Goal: Information Seeking & Learning: Learn about a topic

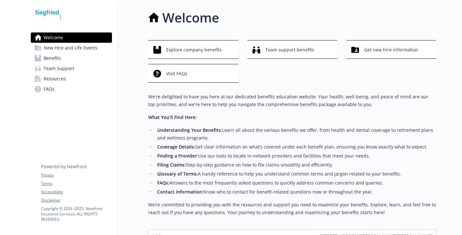
click at [68, 63] on link "Benefits" at bounding box center [71, 58] width 81 height 10
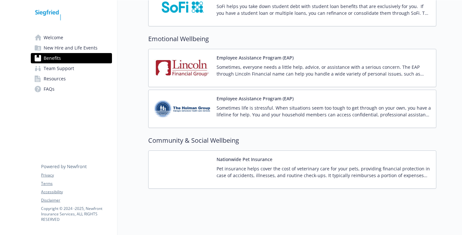
scroll to position [1316, 0]
click at [229, 77] on p "Sometimes, everyone needs a little help, advice, or assistance with a serious c…" at bounding box center [324, 70] width 214 height 13
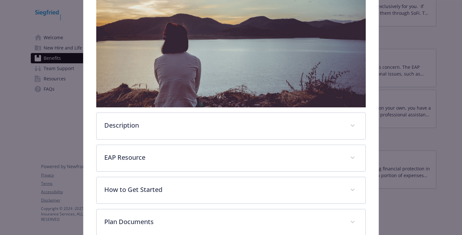
scroll to position [180, 0]
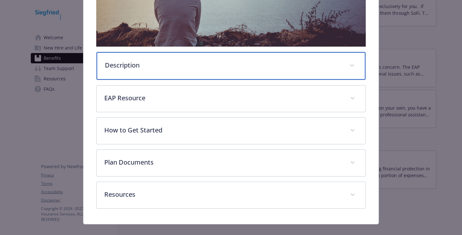
click at [154, 70] on p "Description" at bounding box center [223, 65] width 237 height 10
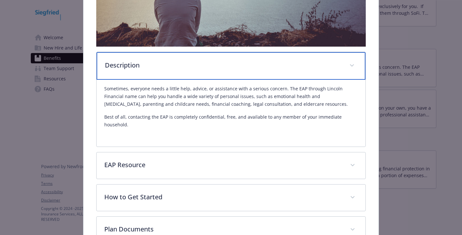
click at [154, 70] on p "Description" at bounding box center [223, 65] width 237 height 10
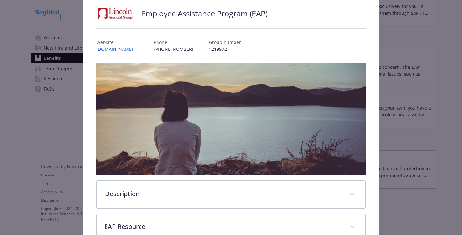
scroll to position [0, 0]
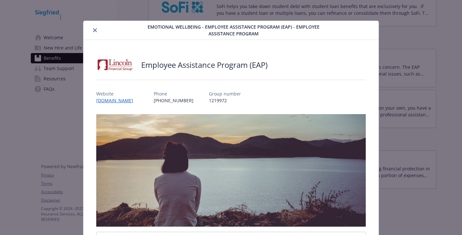
click at [97, 30] on icon "close" at bounding box center [95, 30] width 4 height 4
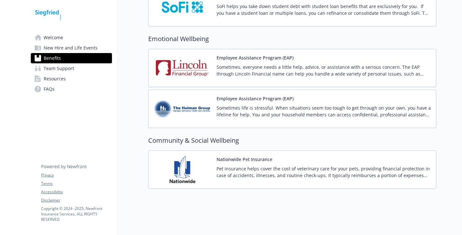
click at [241, 122] on div "Employee Assistance Program (EAP) Sometimes life is stressful. When situations …" at bounding box center [324, 108] width 214 height 27
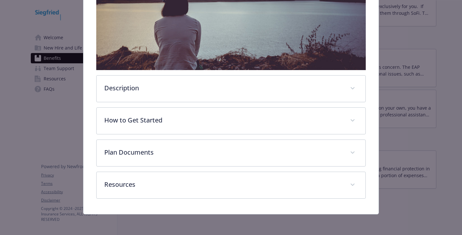
scroll to position [180, 0]
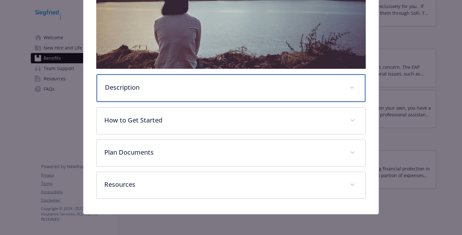
click at [163, 84] on div "Description" at bounding box center [231, 88] width 269 height 28
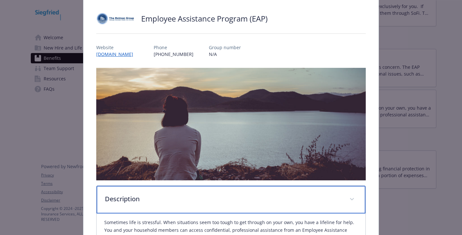
scroll to position [0, 0]
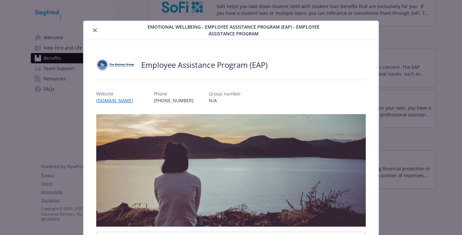
click at [96, 33] on button "close" at bounding box center [95, 30] width 8 height 8
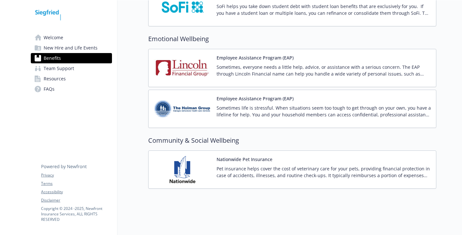
scroll to position [1399, 0]
